Goal: Navigation & Orientation: Find specific page/section

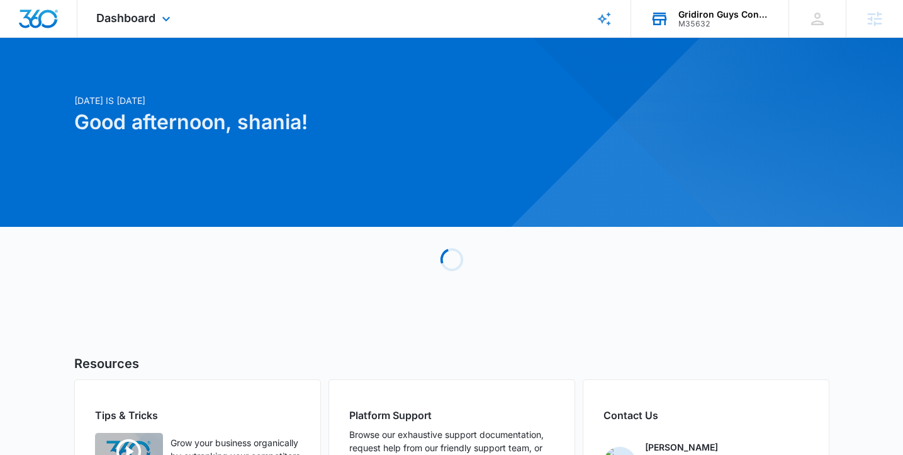
click at [699, 13] on div "Gridiron Guys Construction" at bounding box center [725, 14] width 92 height 10
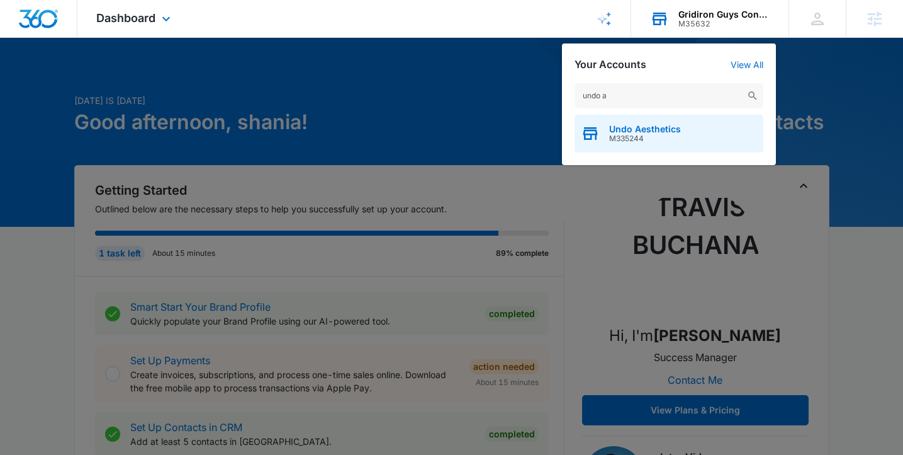
type input "undo a"
click at [652, 134] on span "M335244" at bounding box center [645, 138] width 72 height 9
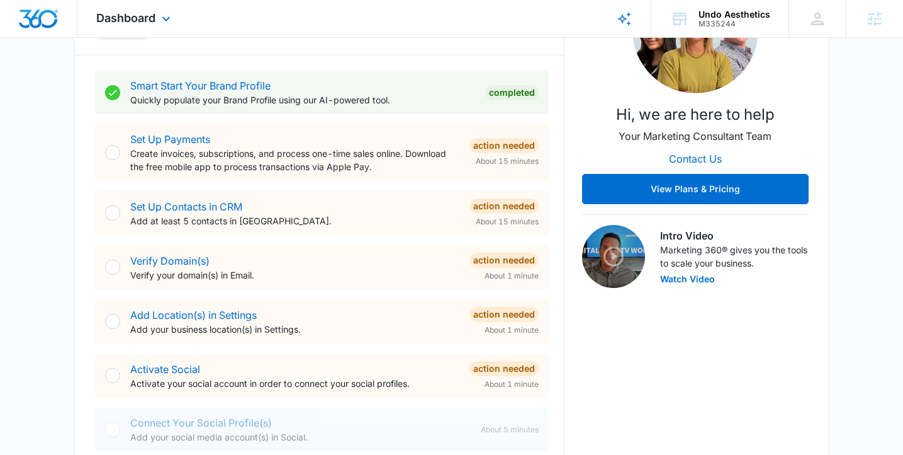
scroll to position [663, 0]
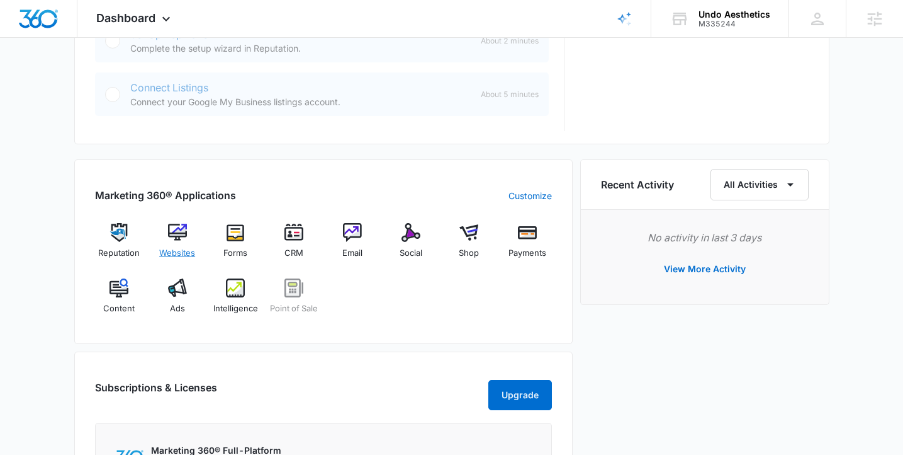
click at [162, 244] on div "Websites" at bounding box center [177, 245] width 48 height 45
